Goal: Task Accomplishment & Management: Use online tool/utility

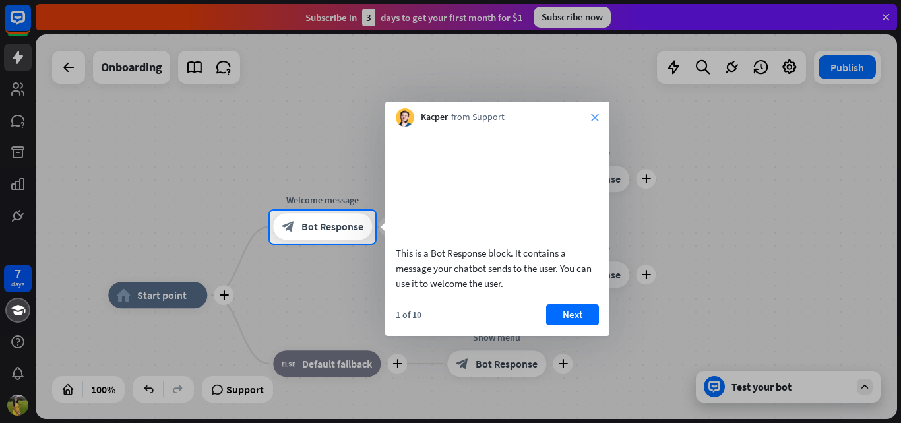
click at [597, 119] on icon "close" at bounding box center [595, 117] width 8 height 8
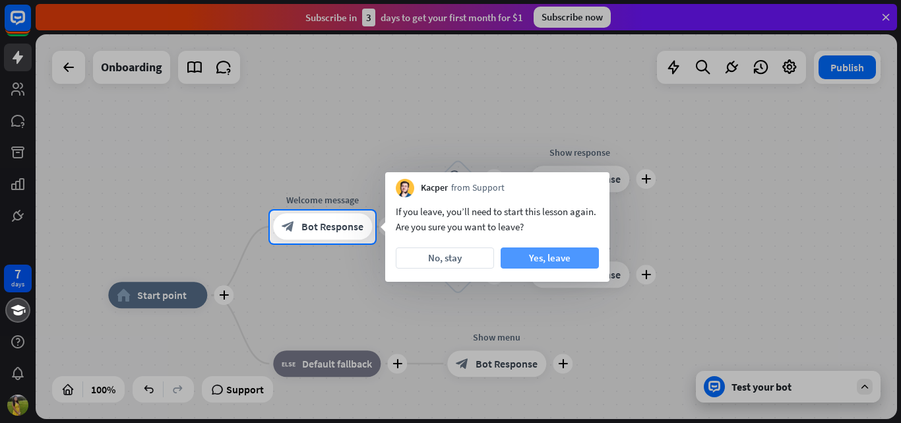
click at [533, 256] on button "Yes, leave" at bounding box center [550, 257] width 98 height 21
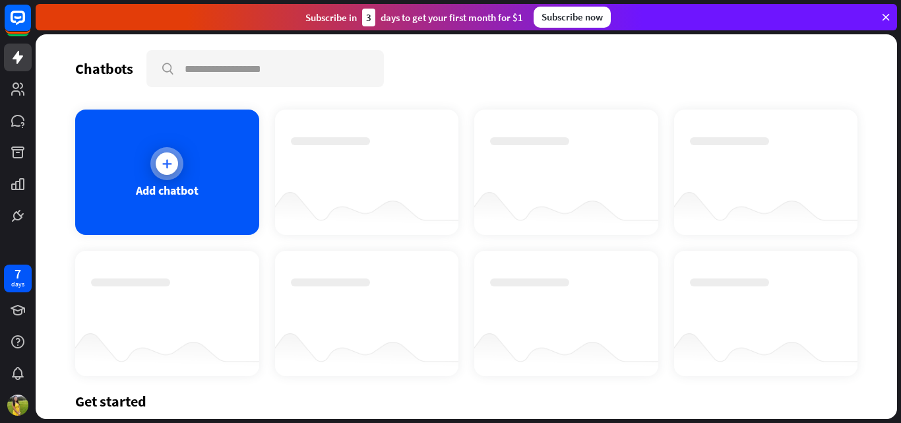
click at [255, 204] on div "Add chatbot" at bounding box center [167, 171] width 184 height 125
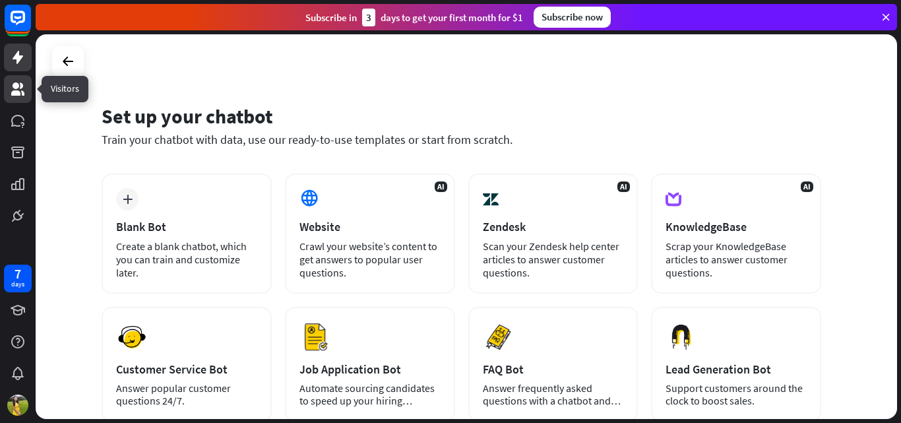
click at [22, 78] on link at bounding box center [18, 89] width 28 height 28
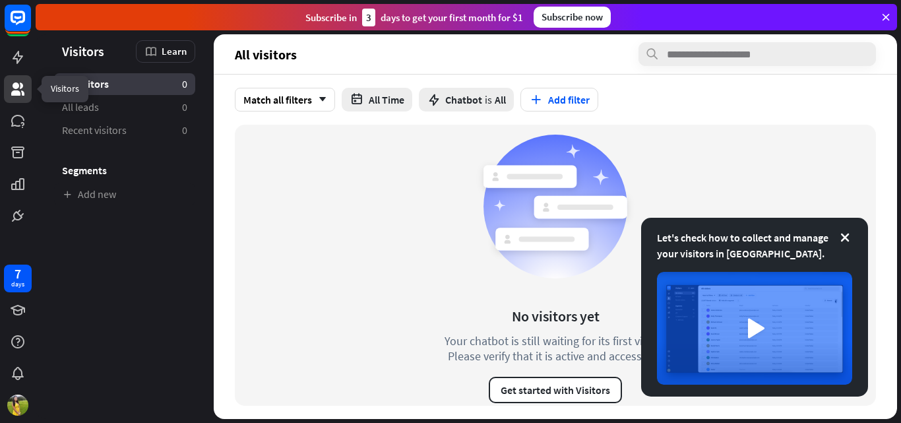
click at [22, 97] on link at bounding box center [18, 89] width 28 height 28
click at [16, 89] on icon at bounding box center [18, 89] width 16 height 16
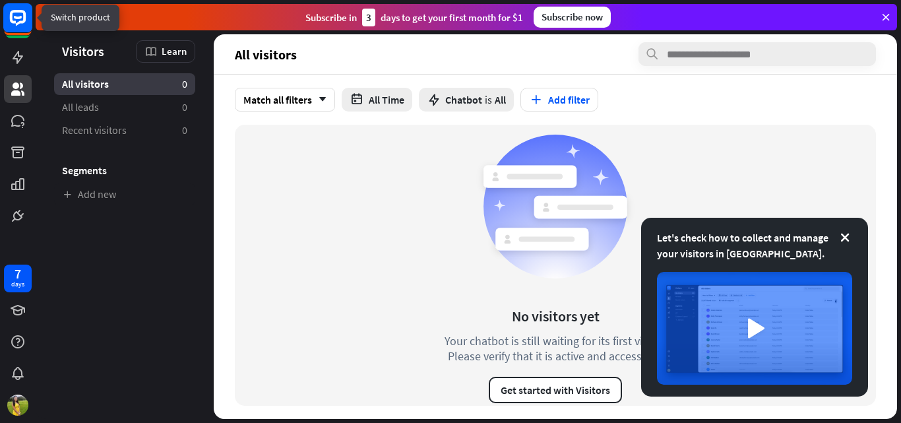
click at [19, 16] on icon at bounding box center [18, 17] width 8 height 3
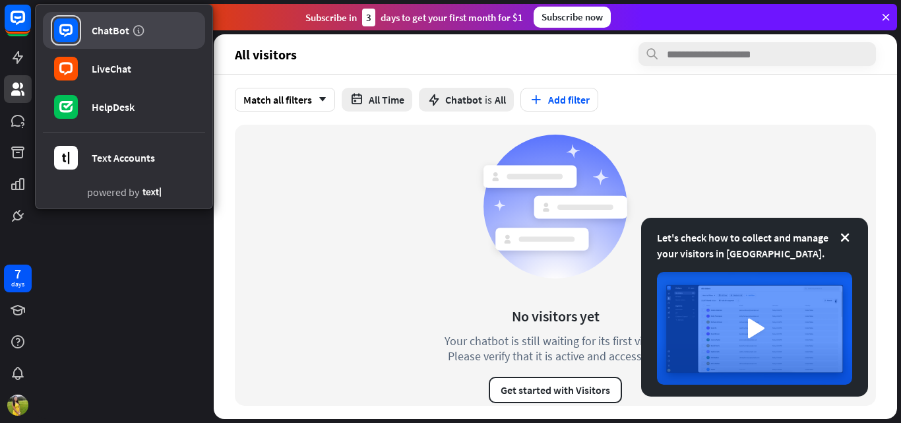
click at [121, 35] on div "ChatBot" at bounding box center [111, 30] width 38 height 13
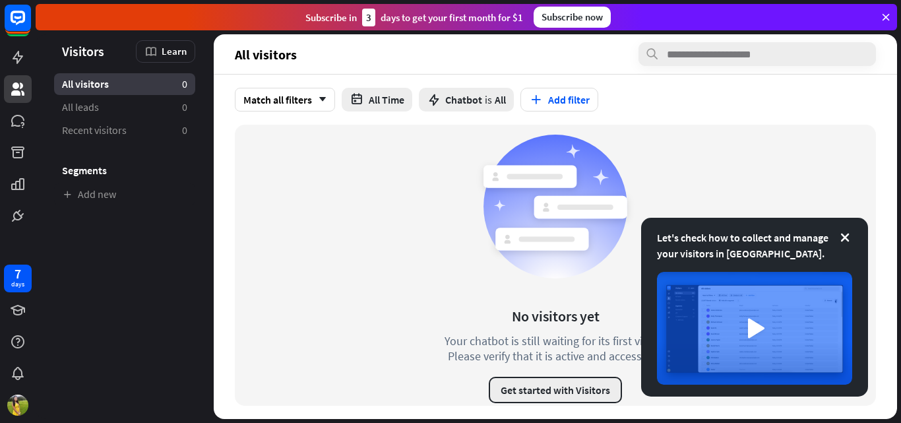
click at [526, 384] on button "Get started with Visitors" at bounding box center [555, 390] width 133 height 26
click at [702, 58] on div "close" at bounding box center [450, 211] width 901 height 423
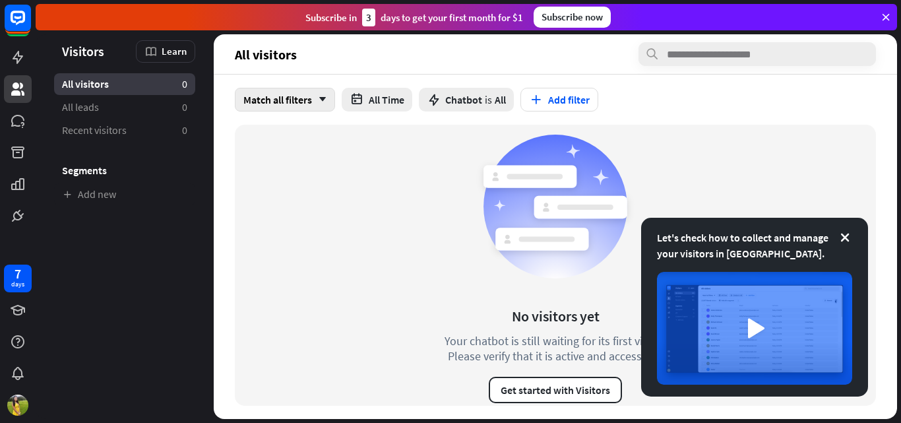
click at [321, 90] on div "Match all filters arrow_down" at bounding box center [285, 100] width 100 height 24
click at [545, 103] on button "Add filter" at bounding box center [559, 100] width 78 height 24
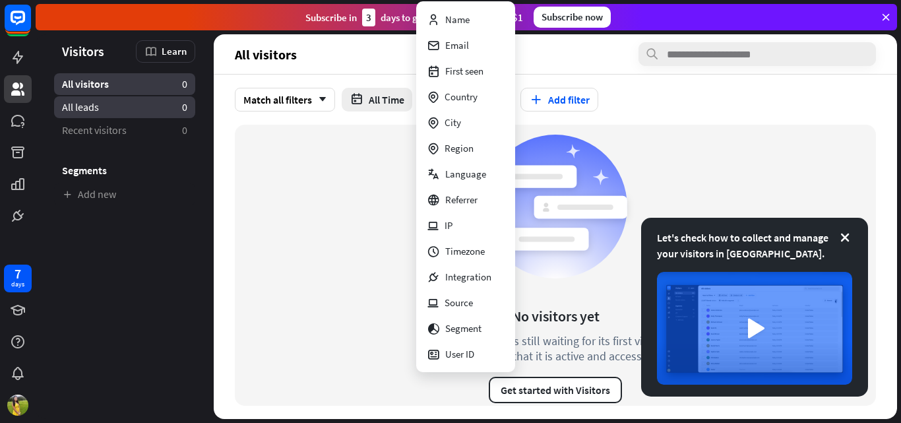
click at [138, 103] on link "All leads 0" at bounding box center [124, 107] width 141 height 22
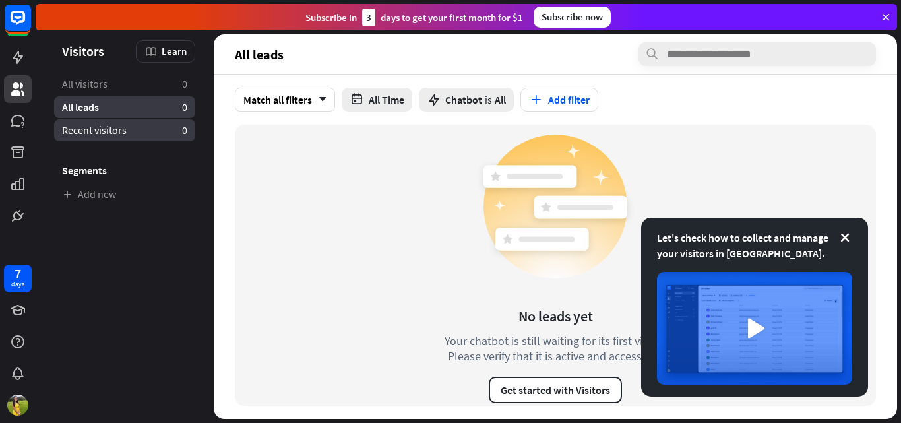
click at [143, 135] on link "Recent visitors 0" at bounding box center [124, 130] width 141 height 22
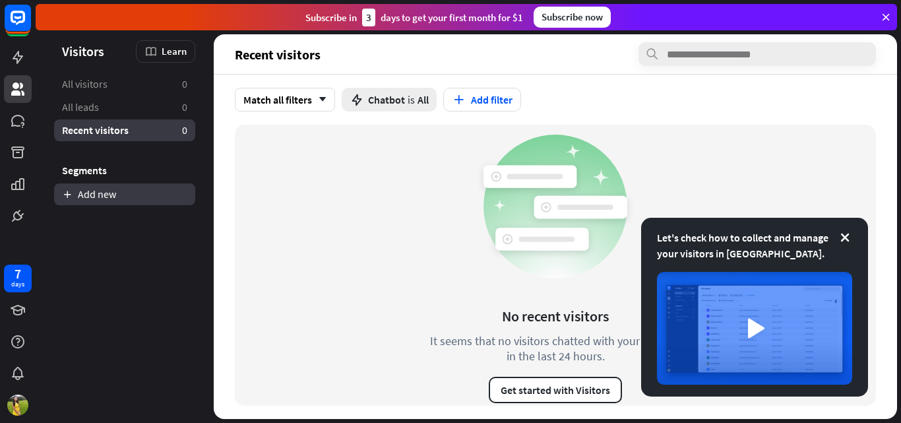
click at [120, 201] on link "Add new" at bounding box center [124, 194] width 141 height 22
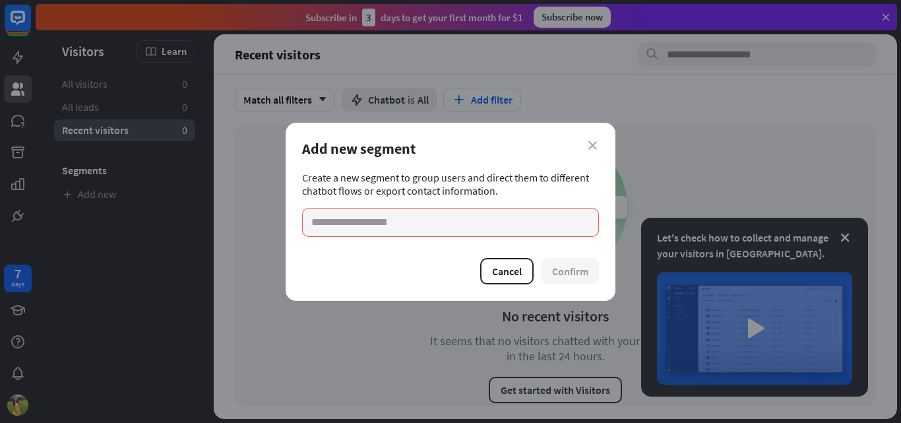
click at [593, 140] on div "Add new segment" at bounding box center [450, 148] width 297 height 18
click at [590, 149] on icon "close" at bounding box center [592, 145] width 9 height 9
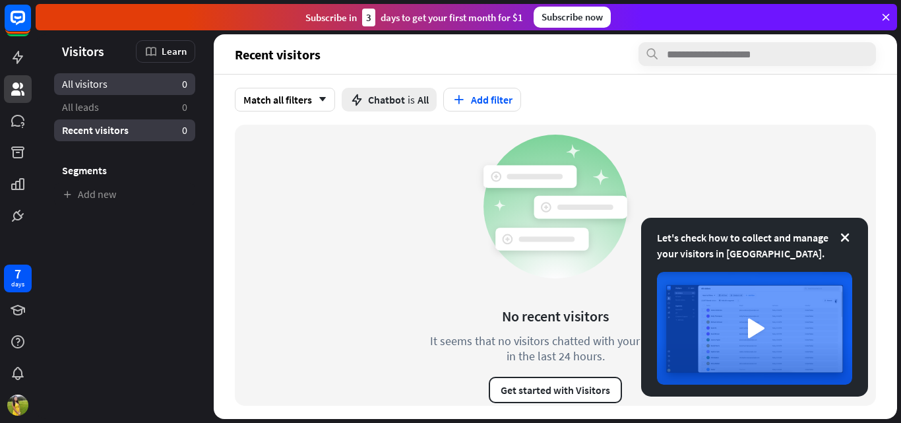
click at [85, 75] on link "All visitors 0" at bounding box center [124, 84] width 141 height 22
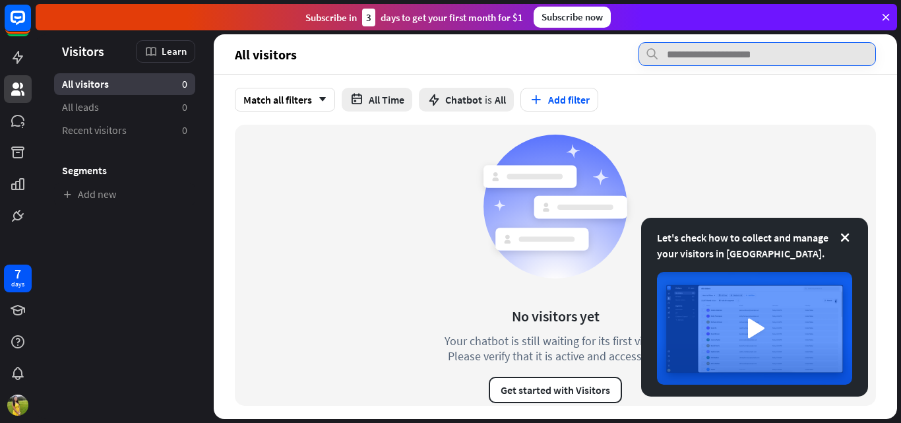
click at [720, 64] on input "text" at bounding box center [756, 54] width 237 height 24
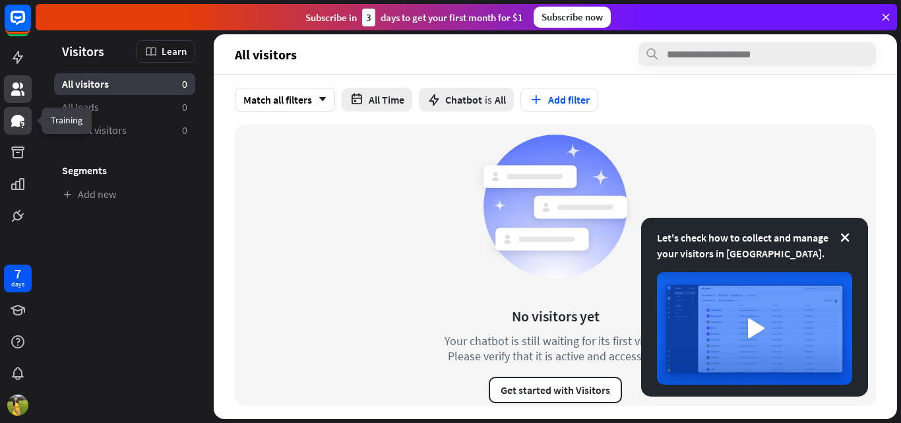
click at [18, 126] on icon at bounding box center [17, 121] width 13 height 12
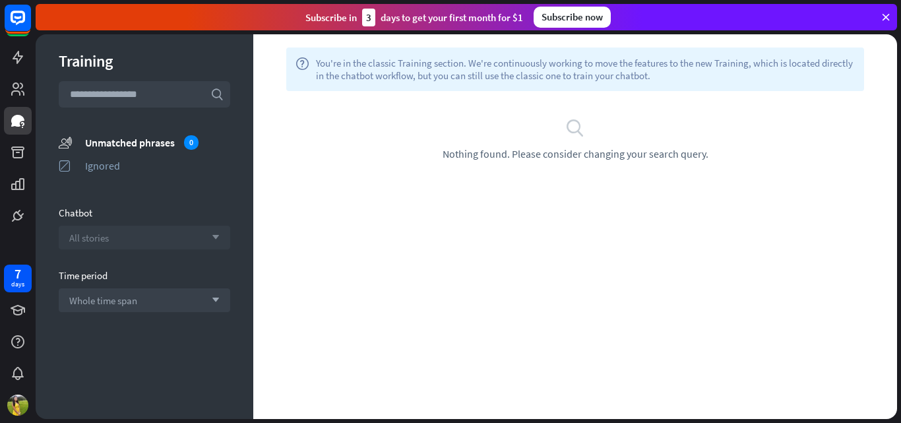
click at [100, 234] on span "All stories" at bounding box center [89, 237] width 40 height 13
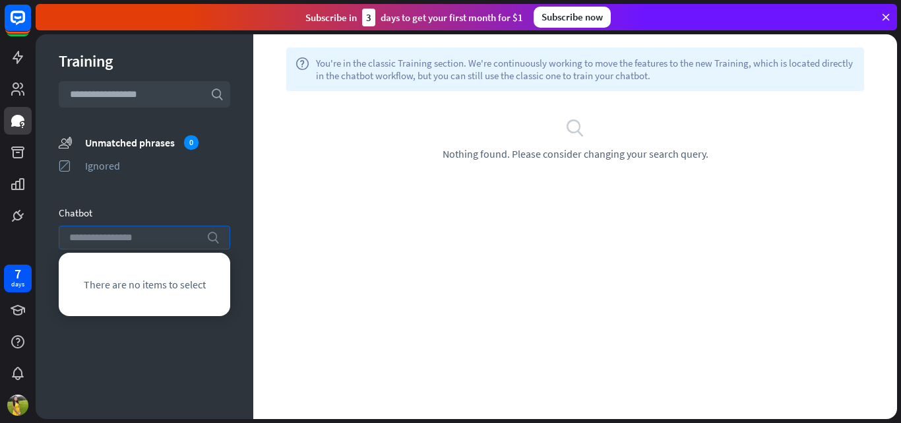
click at [100, 234] on input "search" at bounding box center [134, 237] width 131 height 22
click at [245, 274] on div "Training search unmatched_phrases Unmatched phrases 0 ignored Ignored Chatbot s…" at bounding box center [145, 226] width 218 height 384
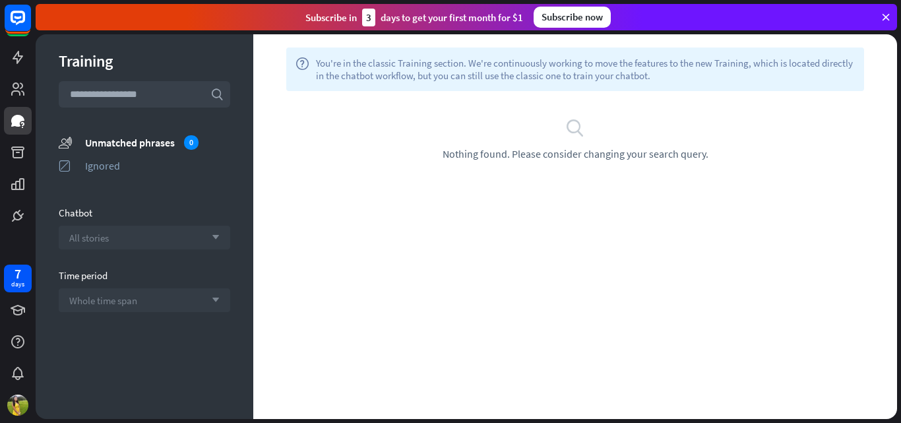
click at [218, 292] on div "Whole time span arrow_down" at bounding box center [144, 300] width 171 height 24
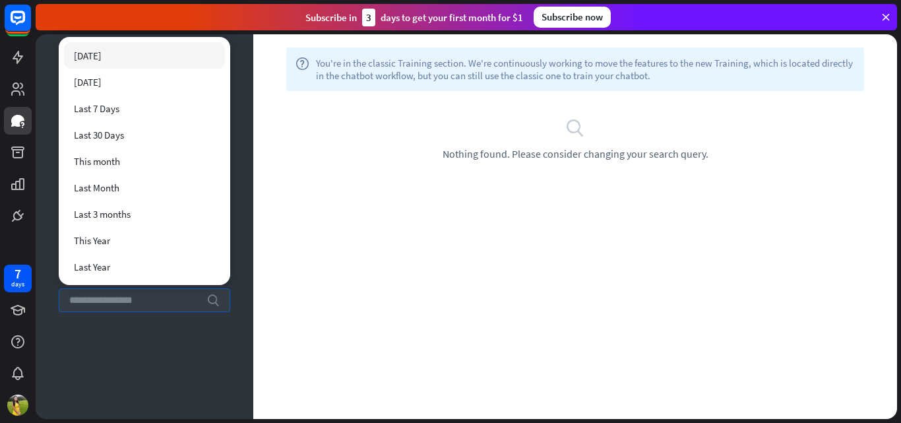
click at [218, 292] on div "search" at bounding box center [144, 300] width 171 height 24
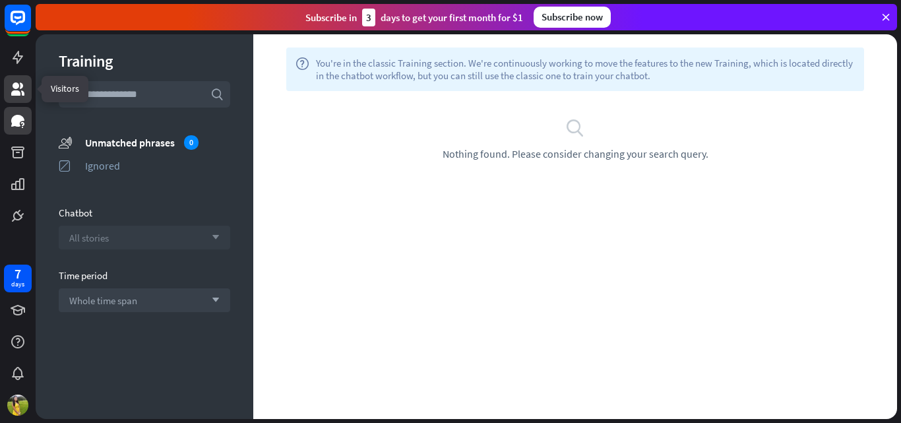
click at [16, 92] on icon at bounding box center [17, 88] width 13 height 13
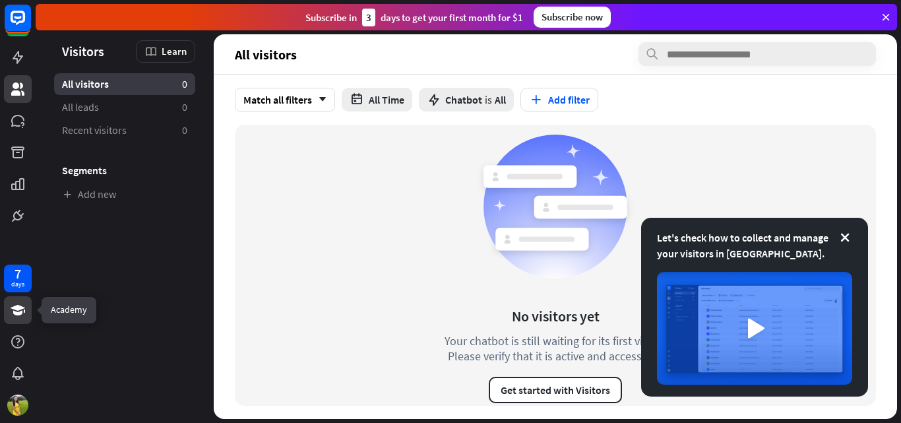
click at [24, 307] on icon at bounding box center [18, 310] width 15 height 11
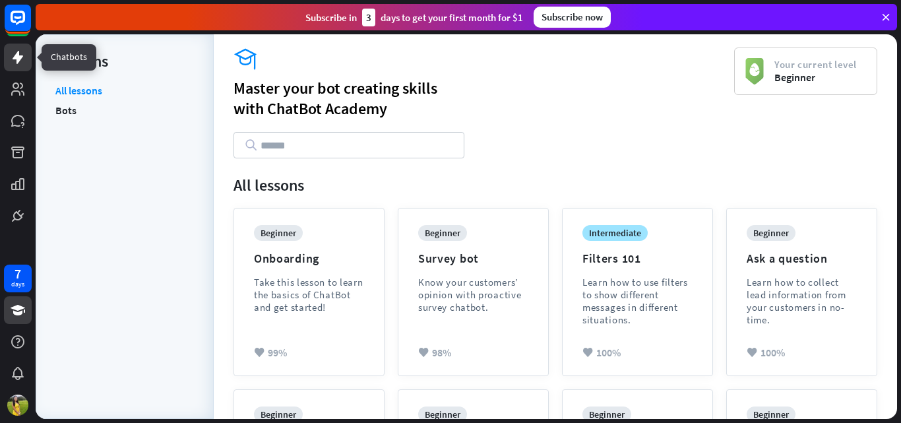
click at [16, 56] on icon at bounding box center [18, 57] width 11 height 13
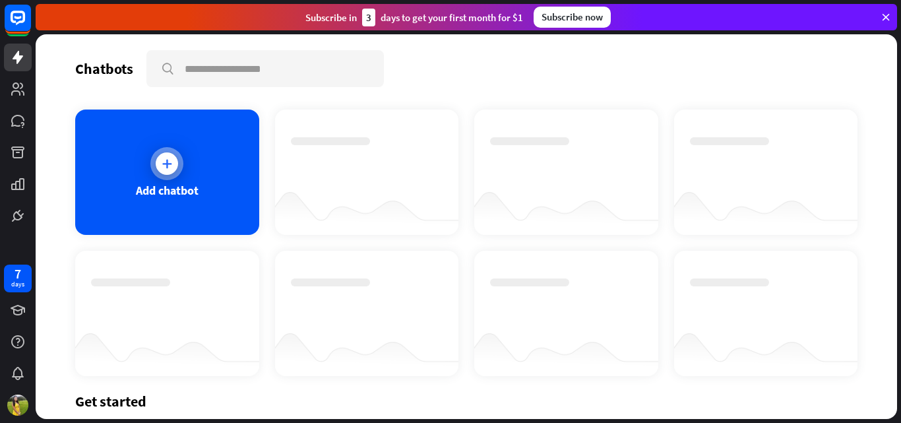
click at [163, 165] on icon at bounding box center [166, 163] width 13 height 13
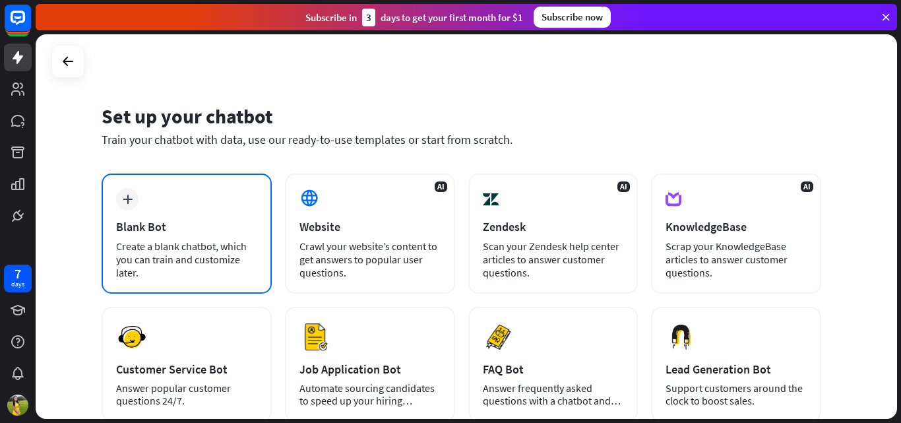
click at [184, 211] on div "plus Blank Bot Create a blank chatbot, which you can train and customize later." at bounding box center [187, 233] width 170 height 120
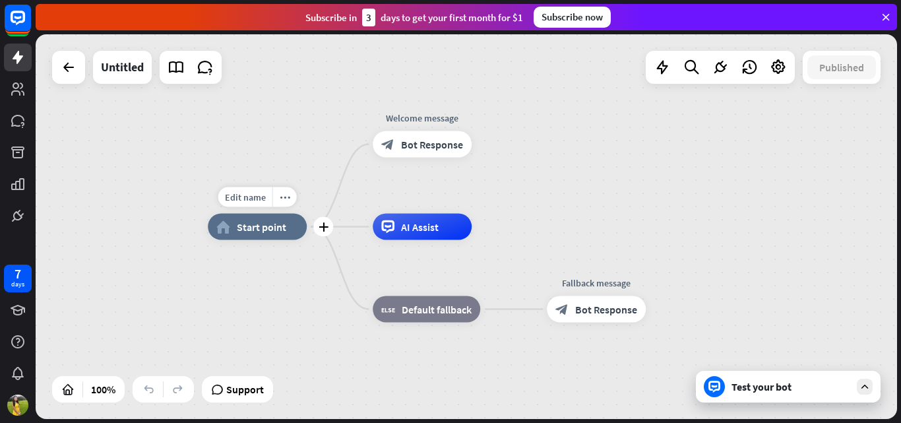
click at [227, 234] on div "home_2 Start point" at bounding box center [257, 227] width 99 height 26
click at [267, 203] on div "Edit name" at bounding box center [245, 197] width 54 height 20
type input "**********"
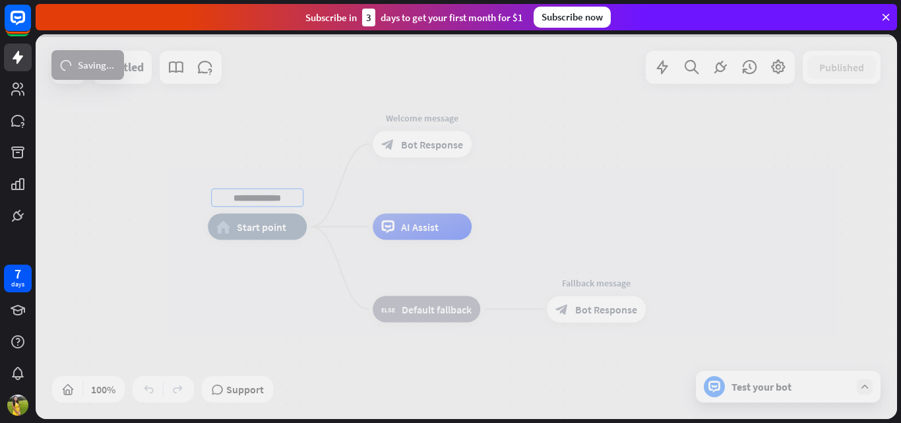
click at [333, 243] on div "**********" at bounding box center [466, 226] width 861 height 384
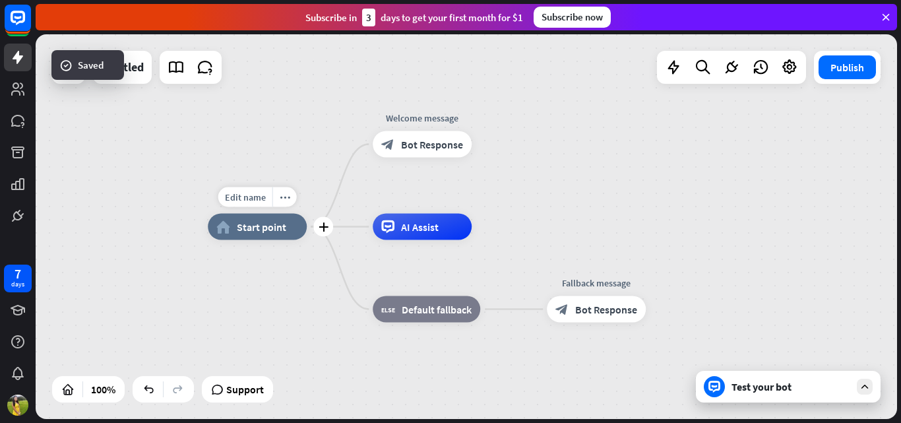
click at [266, 214] on div "Edit name more_horiz plus home_2 Start point" at bounding box center [257, 227] width 99 height 26
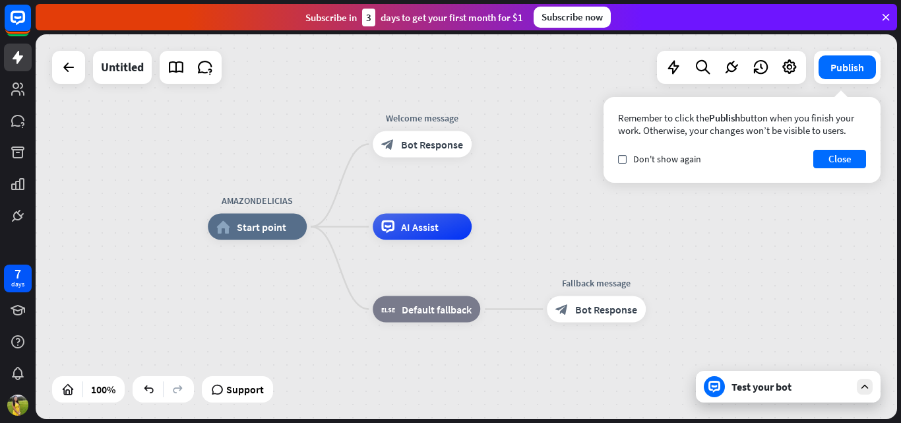
click at [780, 205] on div "AMAZONDELICIAS home_2 Start point Welcome message block_bot_response Bot Respon…" at bounding box center [466, 226] width 861 height 384
click at [373, 214] on div "Edit name more_horiz plus AI Assist" at bounding box center [422, 227] width 99 height 26
click at [245, 229] on span "Start point" at bounding box center [261, 226] width 49 height 13
click at [278, 240] on div "Edit name more_horiz plus AMAZONDELICIAS home_2 Start point" at bounding box center [257, 227] width 99 height 26
click at [320, 233] on div "plus" at bounding box center [323, 227] width 20 height 20
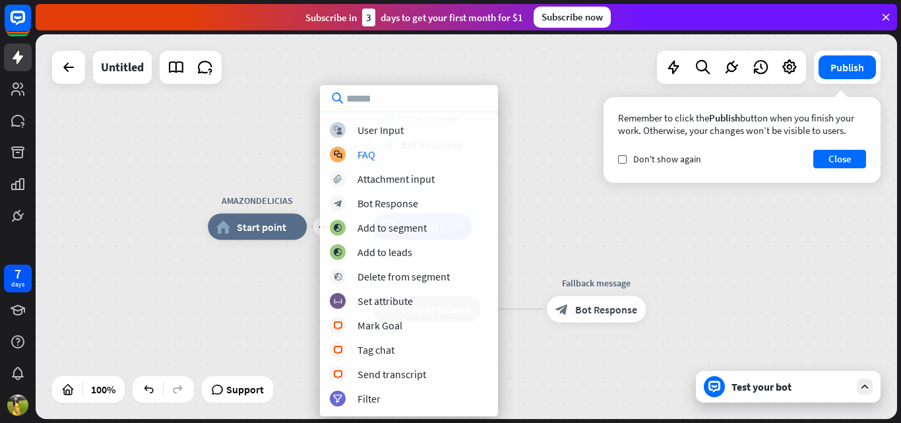
click at [523, 174] on div "plus AMAZONDELICIAS home_2 Start point Welcome message block_bot_response Bot R…" at bounding box center [466, 226] width 861 height 384
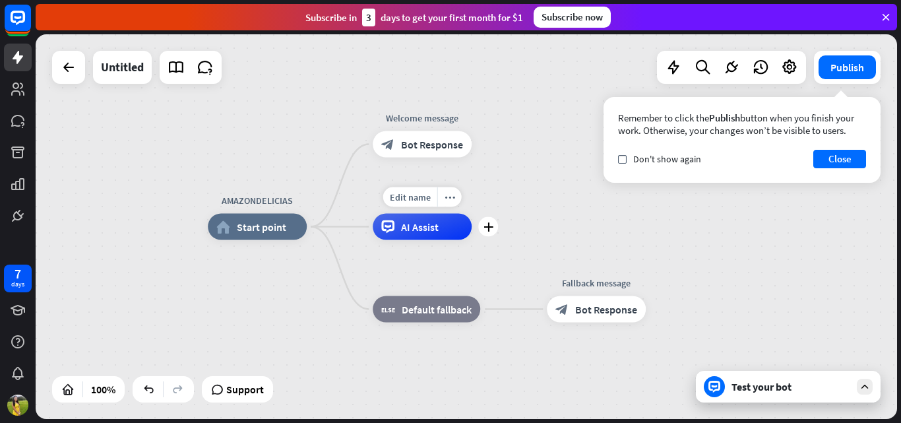
click at [446, 223] on div "AI Assist" at bounding box center [422, 227] width 99 height 26
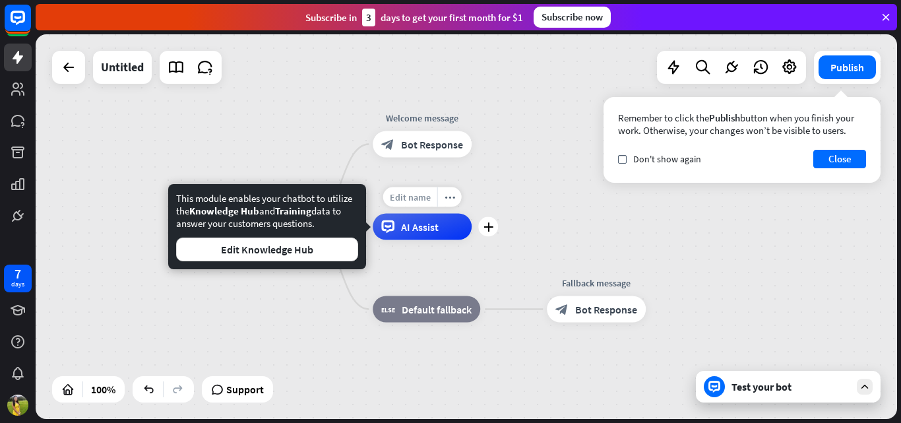
click at [410, 200] on span "Edit name" at bounding box center [410, 197] width 41 height 12
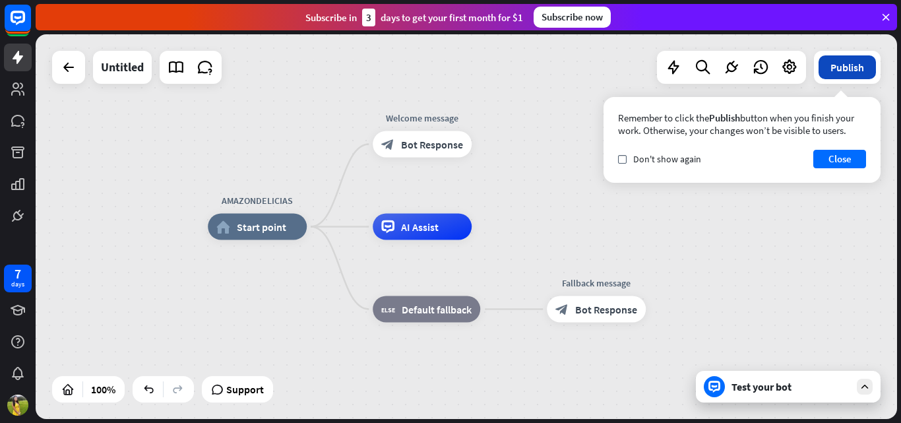
click at [827, 64] on button "Publish" at bounding box center [846, 67] width 57 height 24
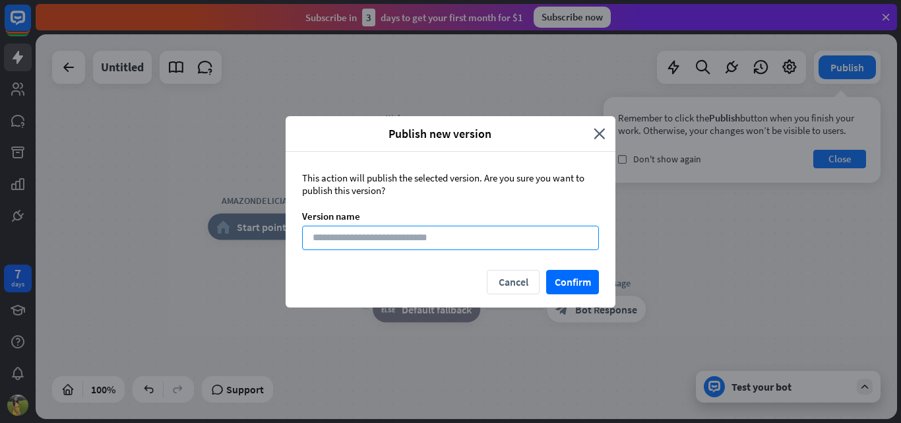
click at [444, 230] on input at bounding box center [450, 238] width 297 height 24
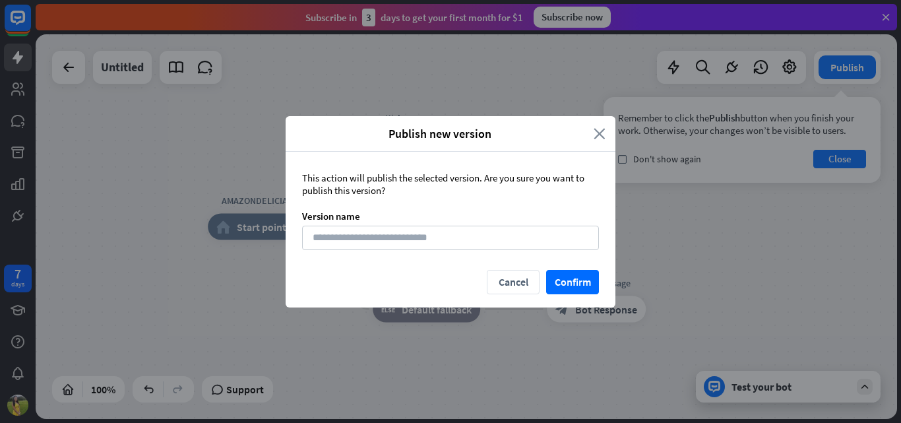
click at [594, 136] on icon "close" at bounding box center [600, 133] width 12 height 15
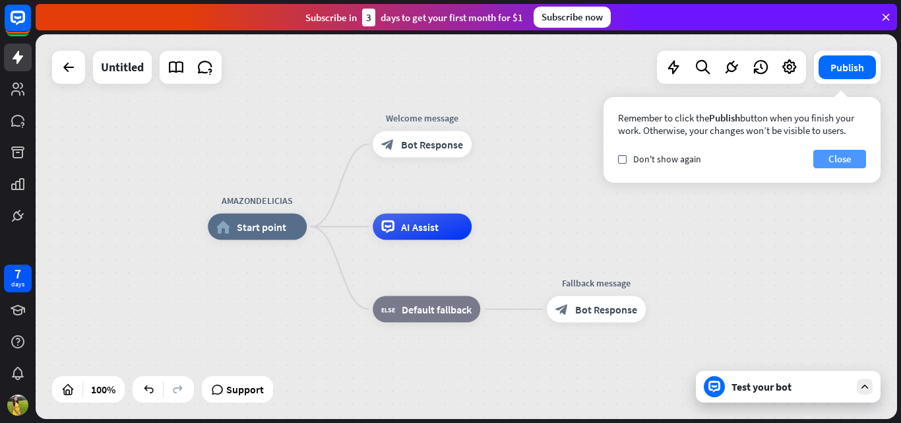
click at [829, 167] on button "Close" at bounding box center [839, 159] width 53 height 18
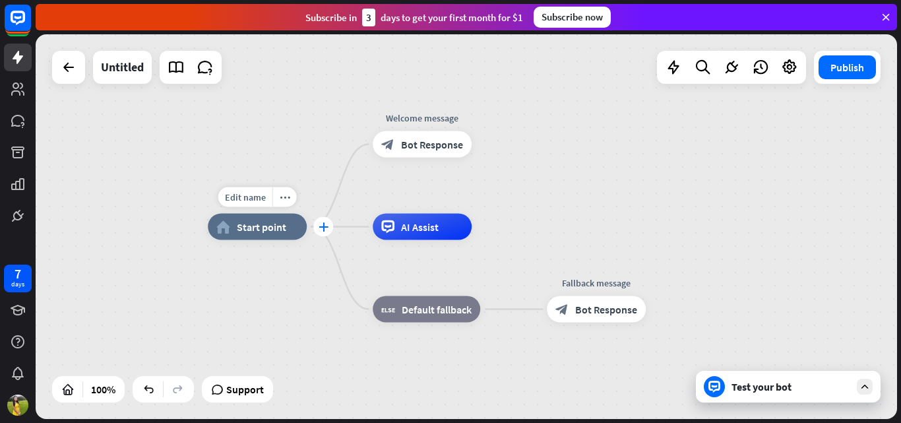
click at [324, 230] on icon "plus" at bounding box center [324, 226] width 10 height 9
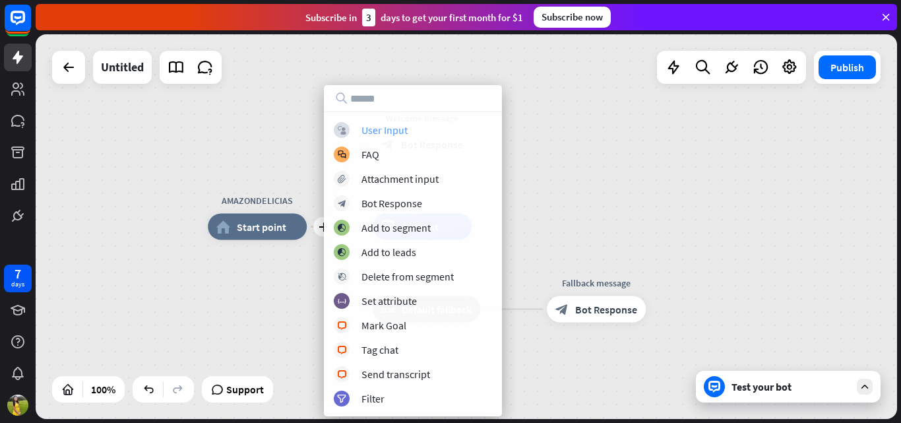
click at [375, 123] on div "User Input" at bounding box center [384, 129] width 46 height 13
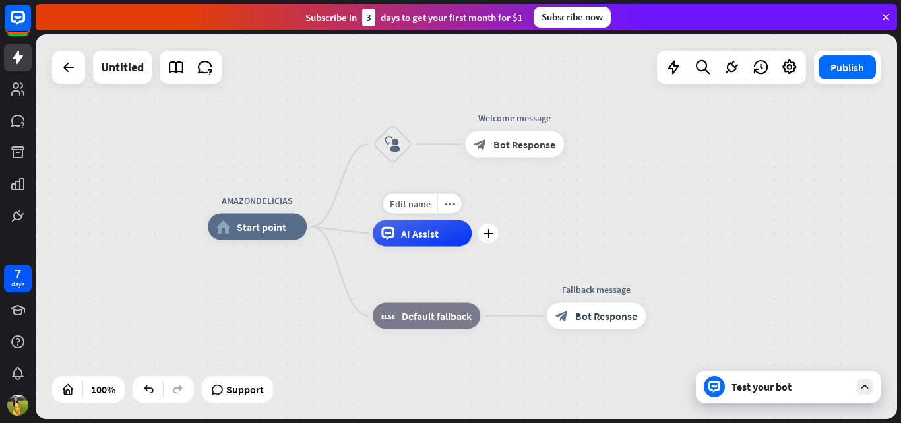
click at [429, 239] on span "AI Assist" at bounding box center [420, 233] width 38 height 13
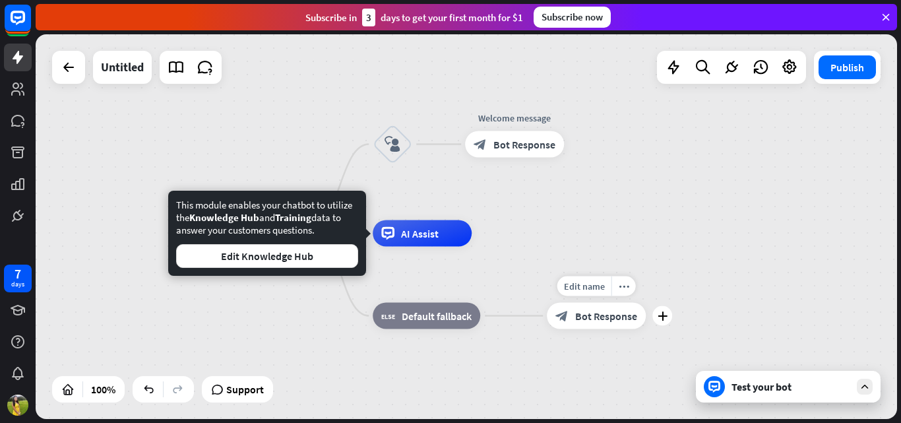
click at [606, 326] on div "block_bot_response Bot Response" at bounding box center [596, 316] width 99 height 26
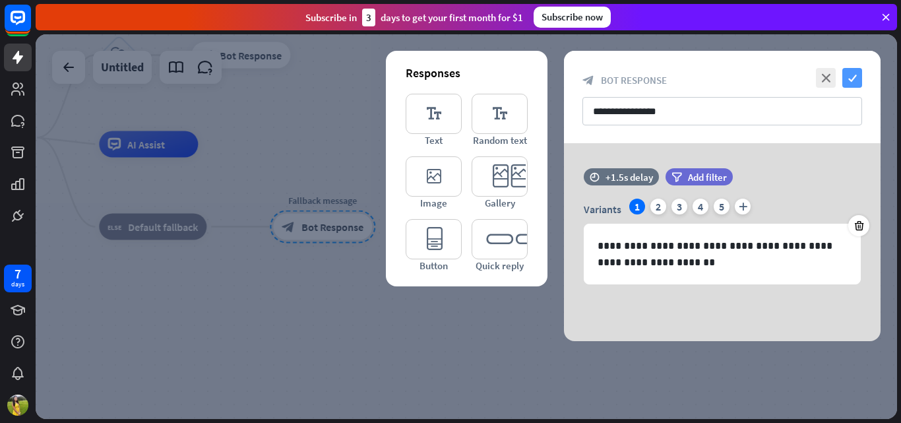
click at [845, 80] on icon "check" at bounding box center [852, 78] width 20 height 20
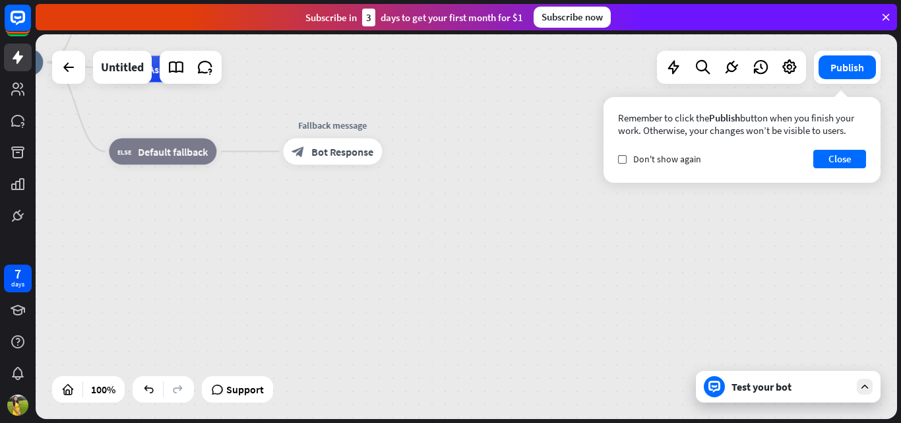
drag, startPoint x: 61, startPoint y: 158, endPoint x: 71, endPoint y: 82, distance: 75.8
click at [71, 82] on div "AMAZONDELICIAS home_2 Start point block_user_input Welcome message block_bot_re…" at bounding box center [466, 226] width 861 height 384
drag, startPoint x: 71, startPoint y: 82, endPoint x: 324, endPoint y: 169, distance: 267.6
click at [324, 169] on div "AMAZONDELICIAS home_2 Start point block_user_input Welcome message block_bot_re…" at bounding box center [466, 226] width 861 height 384
click at [70, 65] on icon at bounding box center [69, 67] width 16 height 16
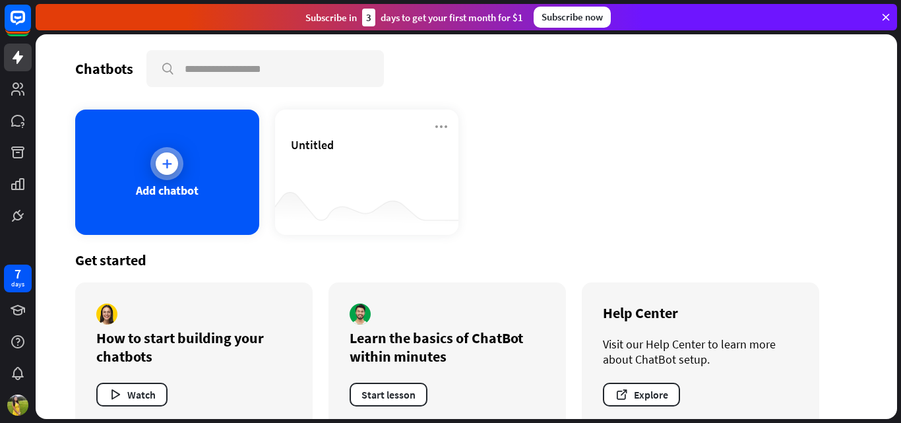
click at [191, 192] on div "Add chatbot" at bounding box center [167, 190] width 63 height 15
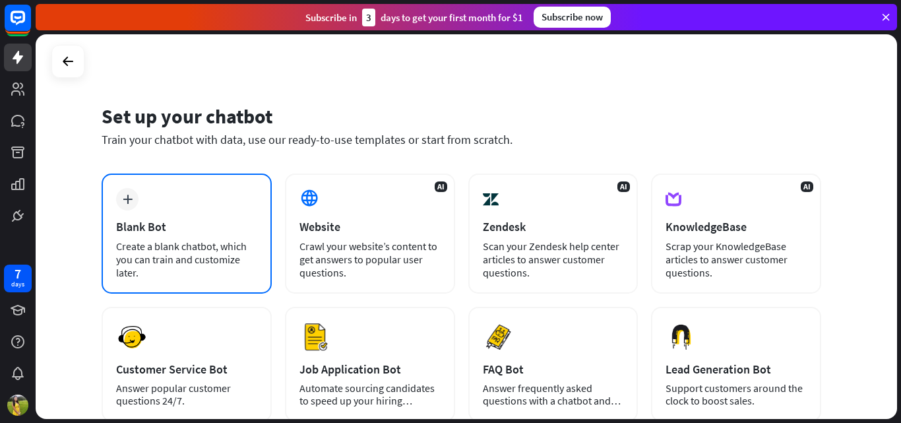
click at [208, 234] on div "plus Blank Bot Create a blank chatbot, which you can train and customize later." at bounding box center [187, 233] width 170 height 120
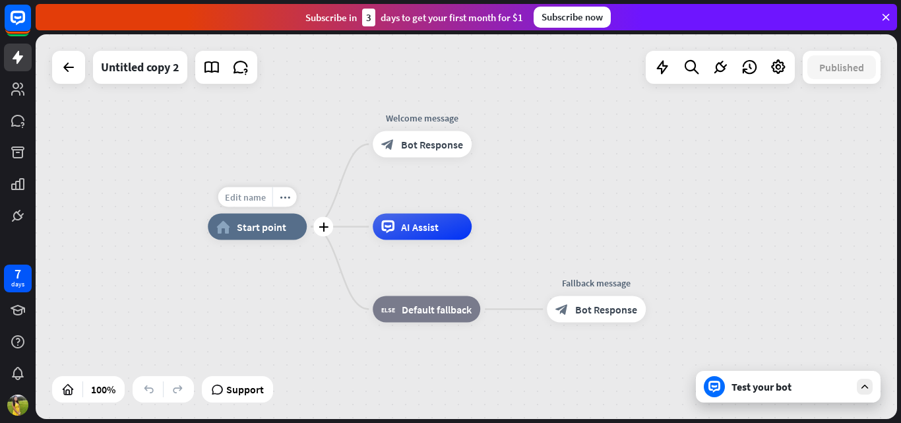
click at [258, 200] on span "Edit name" at bounding box center [245, 197] width 41 height 12
type input "**********"
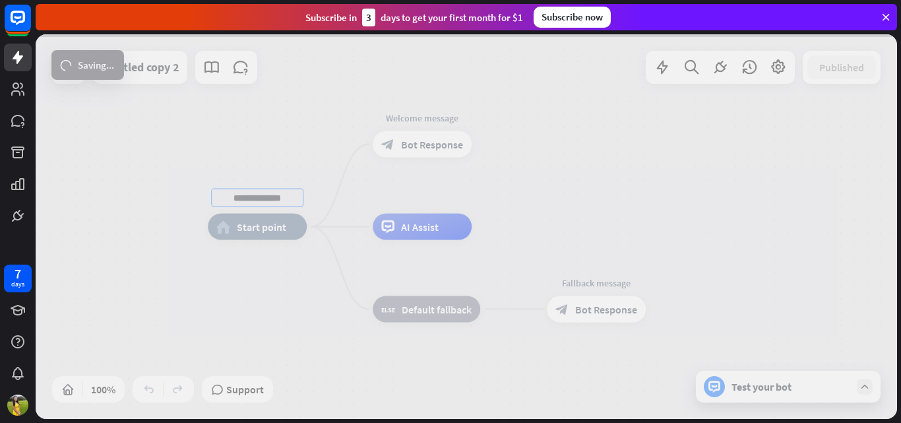
click at [296, 260] on div "**********" at bounding box center [466, 226] width 861 height 384
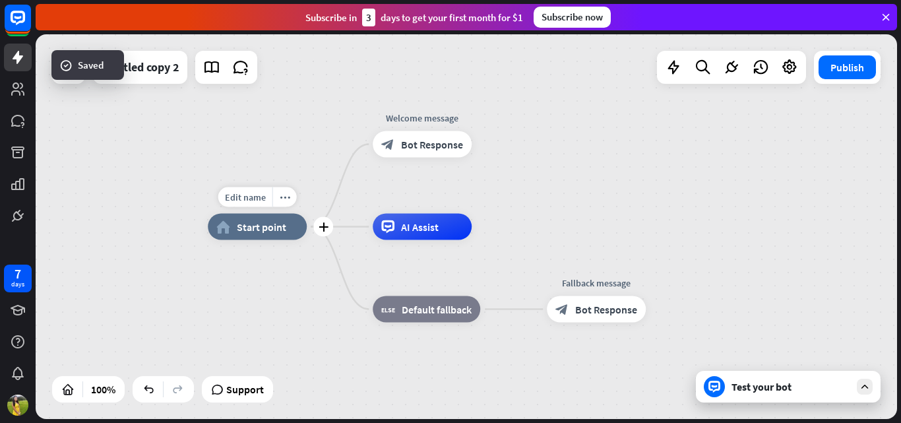
click at [296, 240] on div "Edit name more_horiz plus home_2 Start point" at bounding box center [257, 227] width 99 height 26
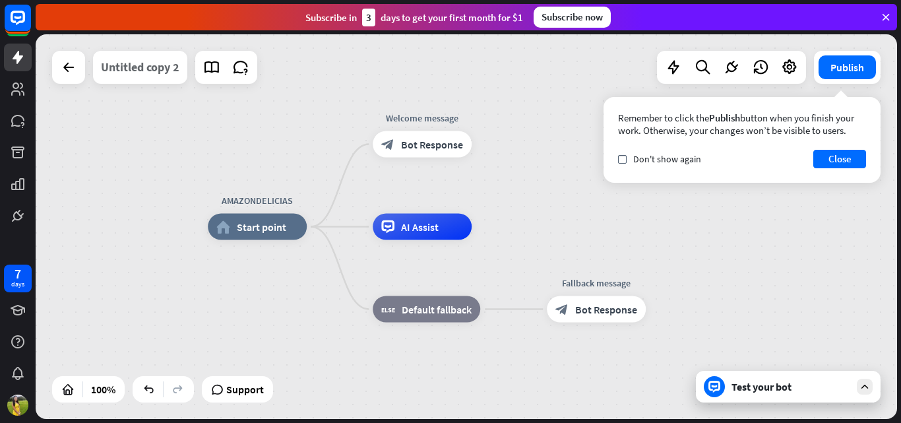
click at [155, 81] on div "Untitled copy 2" at bounding box center [140, 67] width 78 height 33
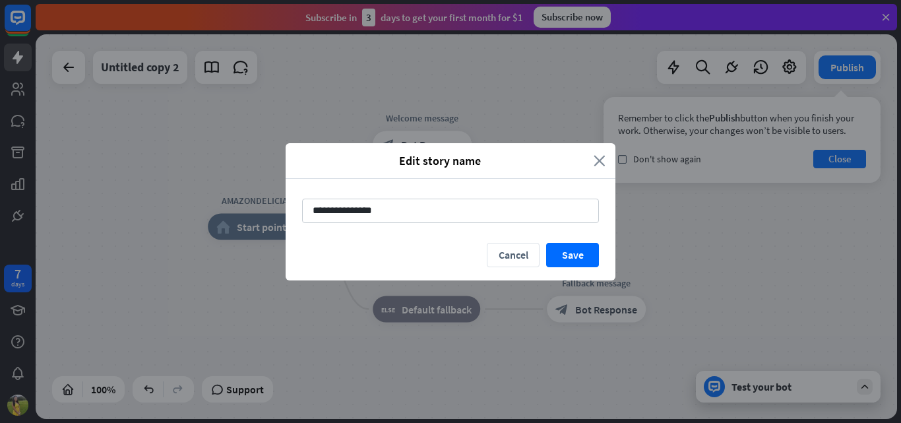
click at [599, 166] on icon "close" at bounding box center [600, 160] width 12 height 15
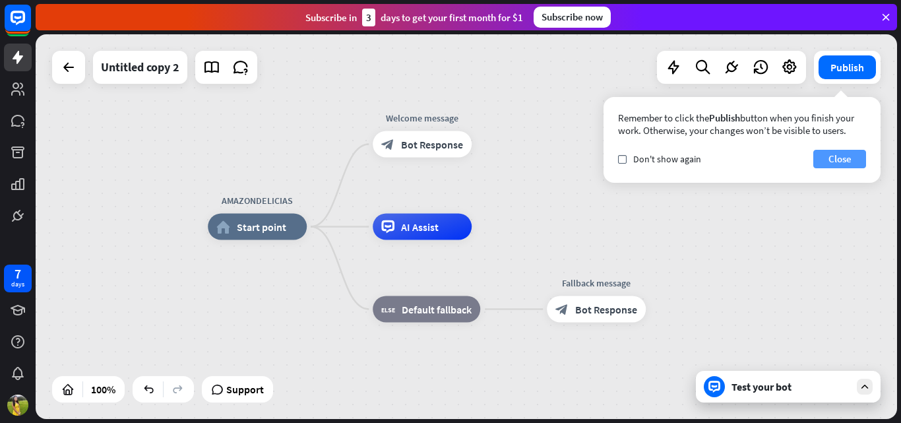
click at [840, 153] on button "Close" at bounding box center [839, 159] width 53 height 18
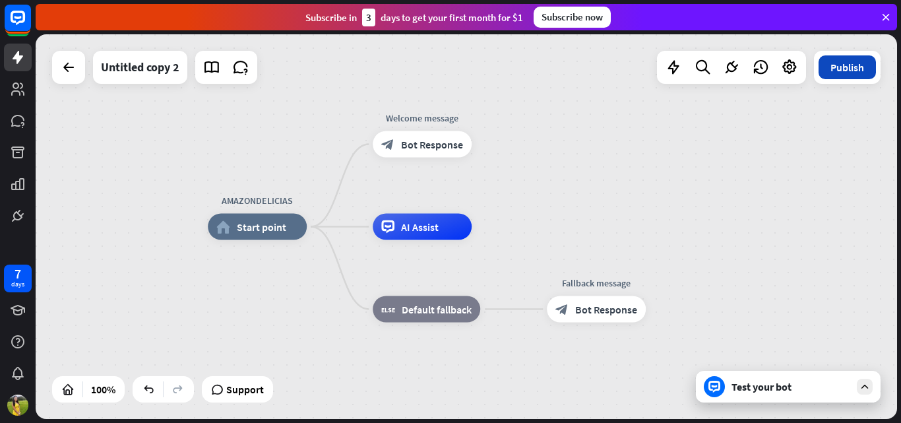
click at [840, 73] on button "Publish" at bounding box center [846, 67] width 57 height 24
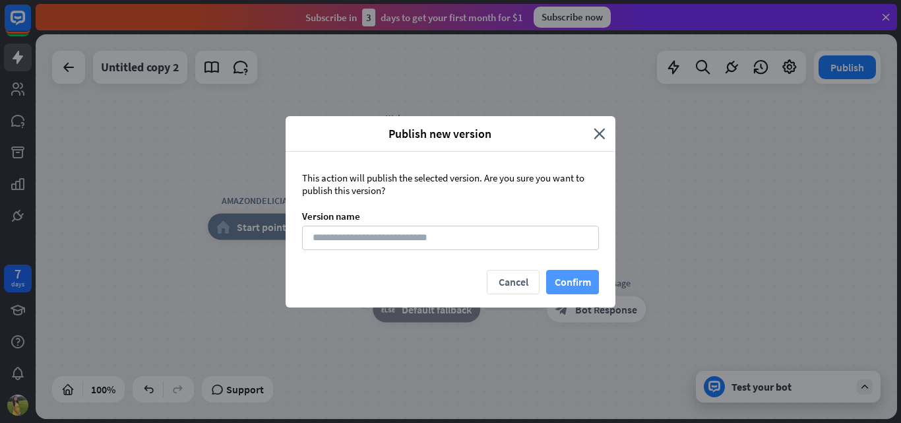
click at [556, 278] on button "Confirm" at bounding box center [572, 282] width 53 height 24
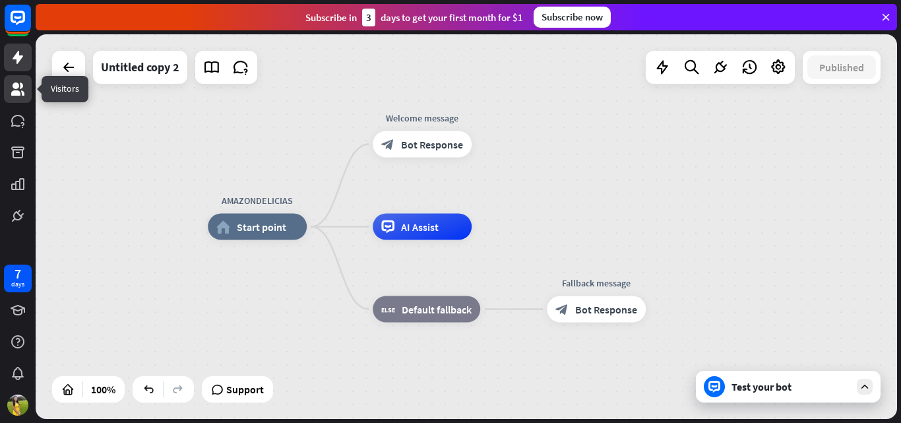
click at [22, 98] on link at bounding box center [18, 89] width 28 height 28
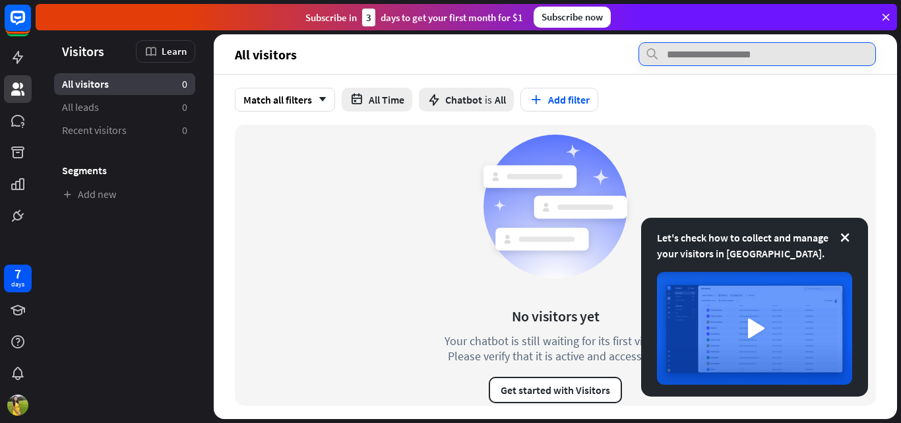
click at [684, 52] on input "text" at bounding box center [756, 54] width 237 height 24
paste input "**********"
type input "**********"
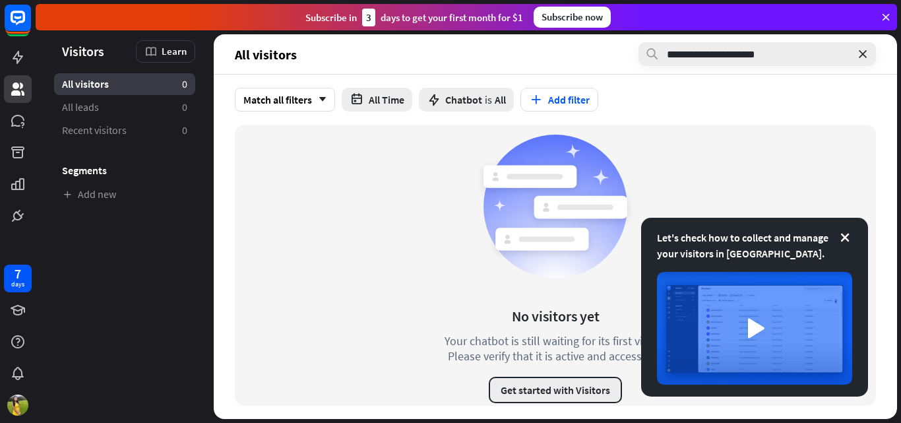
click at [563, 382] on button "Get started with Visitors" at bounding box center [555, 390] width 133 height 26
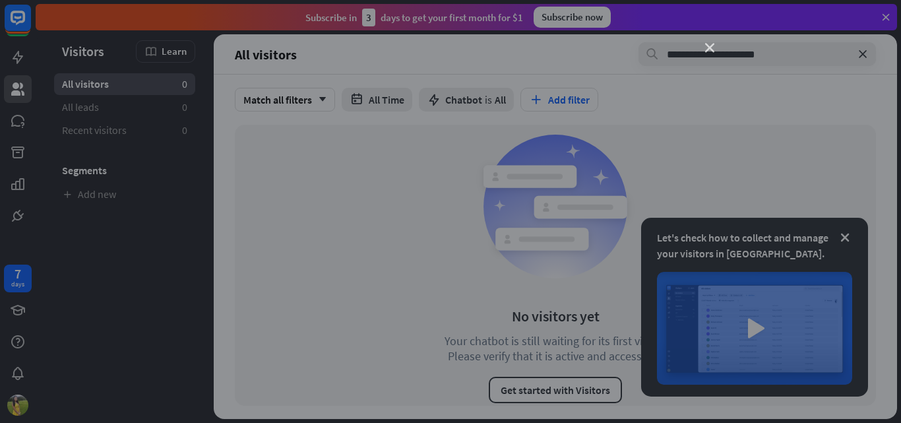
click at [709, 44] on icon "close" at bounding box center [709, 48] width 9 height 9
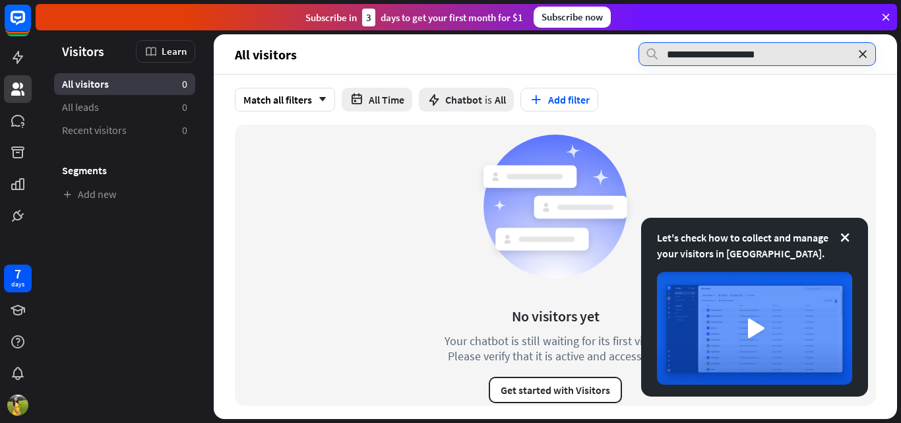
click at [795, 57] on input "**********" at bounding box center [756, 54] width 237 height 24
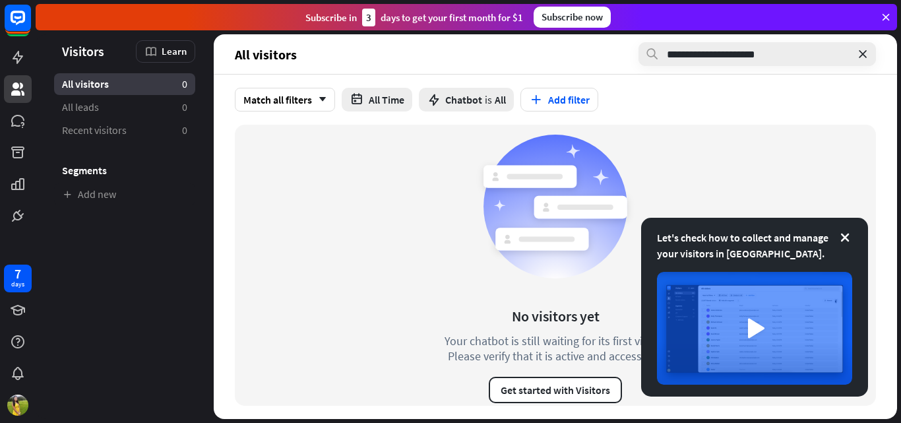
click at [702, 158] on div "No visitors yet Your chatbot is still waiting for its first visitor. Please ver…" at bounding box center [555, 265] width 641 height 281
click at [18, 118] on icon at bounding box center [17, 121] width 13 height 12
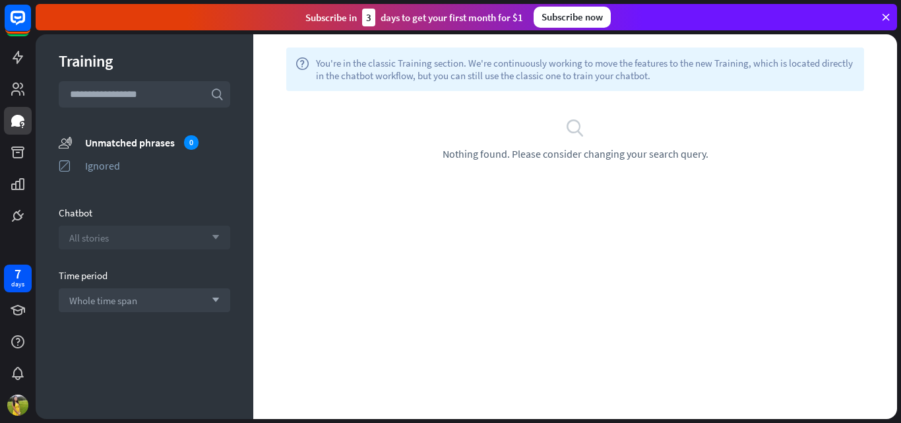
click at [151, 239] on div "All stories arrow_down" at bounding box center [144, 238] width 171 height 24
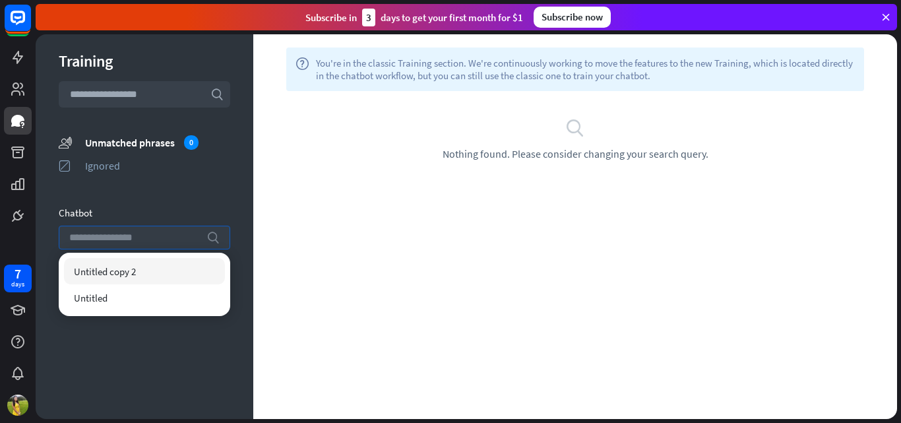
click at [151, 240] on input "search" at bounding box center [134, 237] width 131 height 22
click at [199, 209] on div "Chatbot" at bounding box center [144, 212] width 171 height 13
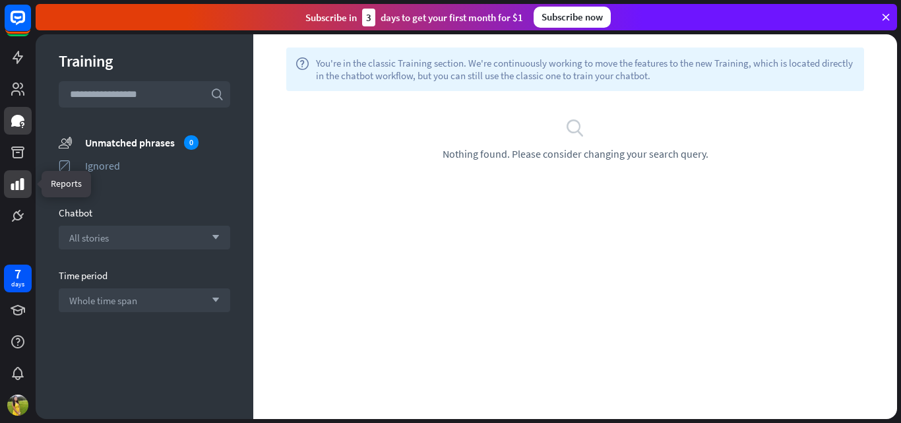
click at [11, 183] on icon at bounding box center [18, 184] width 16 height 16
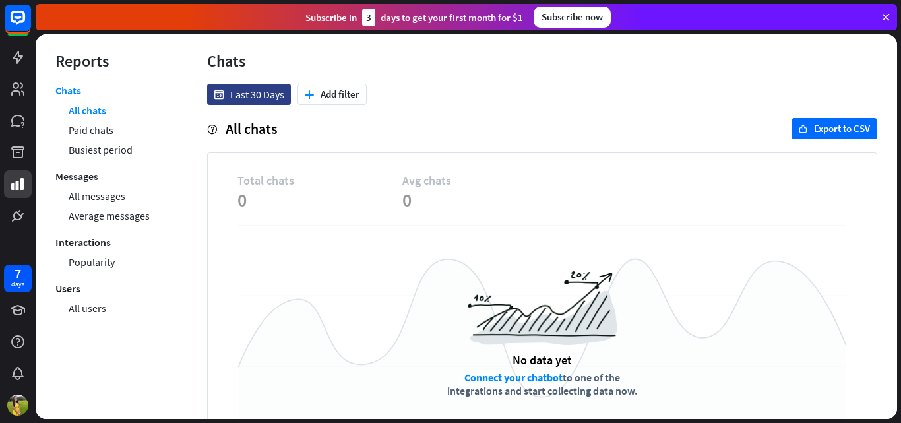
click at [282, 178] on span "Total chats" at bounding box center [319, 180] width 165 height 15
click at [306, 200] on span "0" at bounding box center [319, 200] width 165 height 24
click at [15, 307] on icon at bounding box center [18, 310] width 15 height 11
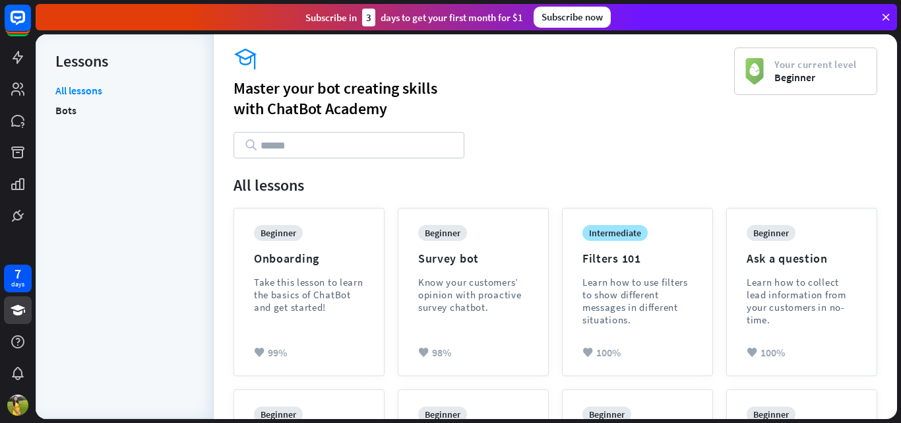
click at [790, 94] on div "Your current level Beginner" at bounding box center [805, 70] width 143 height 47
click at [20, 26] on rect at bounding box center [17, 17] width 29 height 29
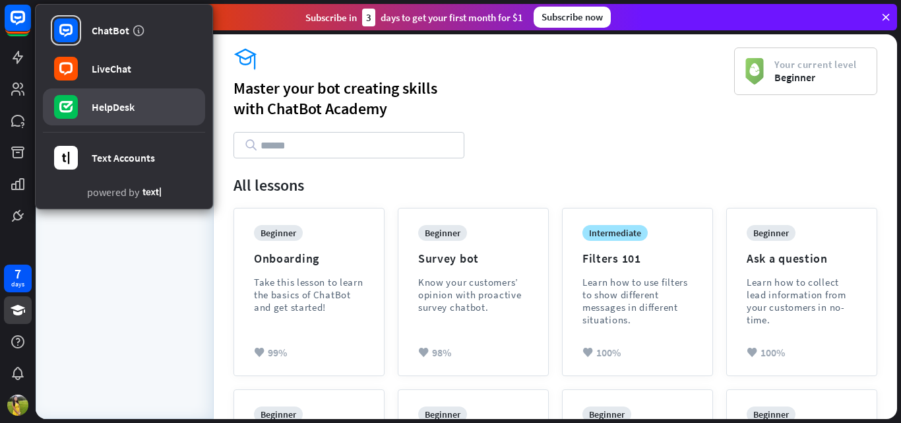
click at [142, 106] on link "HelpDesk" at bounding box center [124, 106] width 162 height 37
